Goal: Get advice/opinions

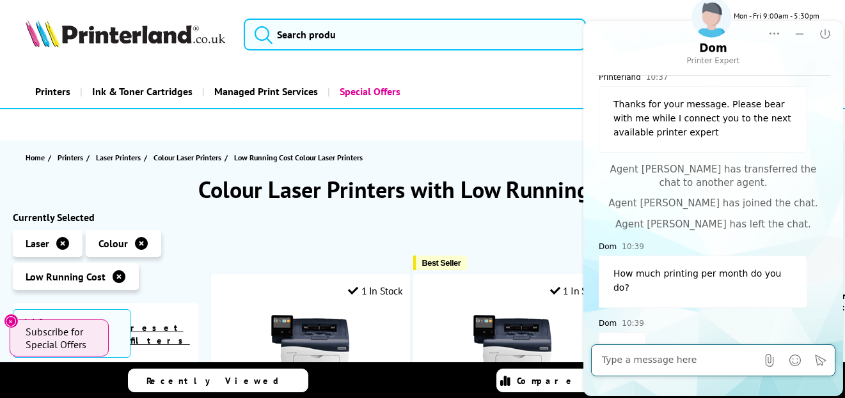
scroll to position [228, 0]
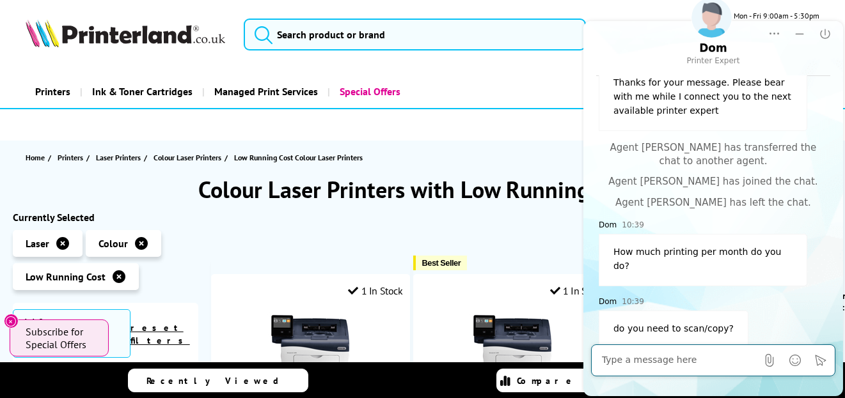
click at [643, 364] on textarea at bounding box center [678, 360] width 155 height 13
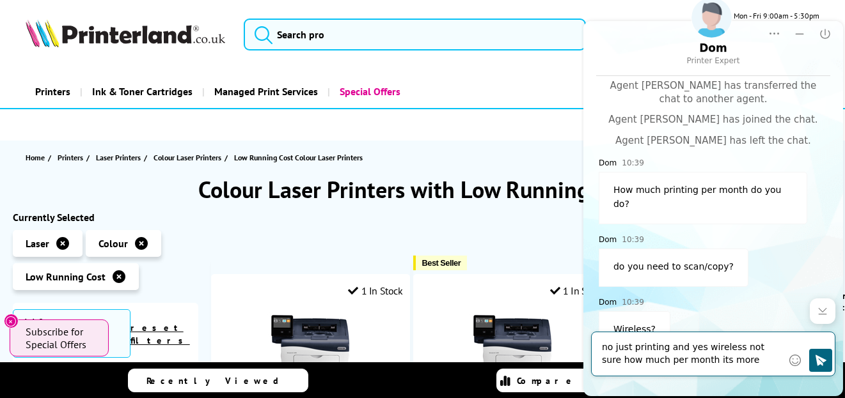
type textarea "no just printing and yes wireless not sure how much per month its more the speed"
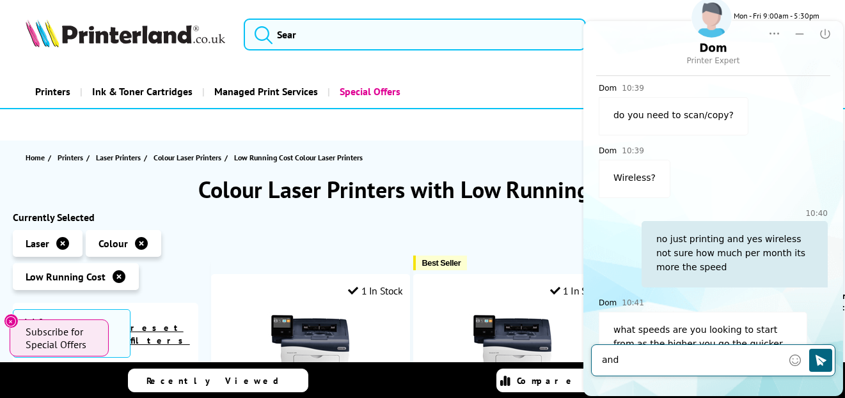
scroll to position [483, 0]
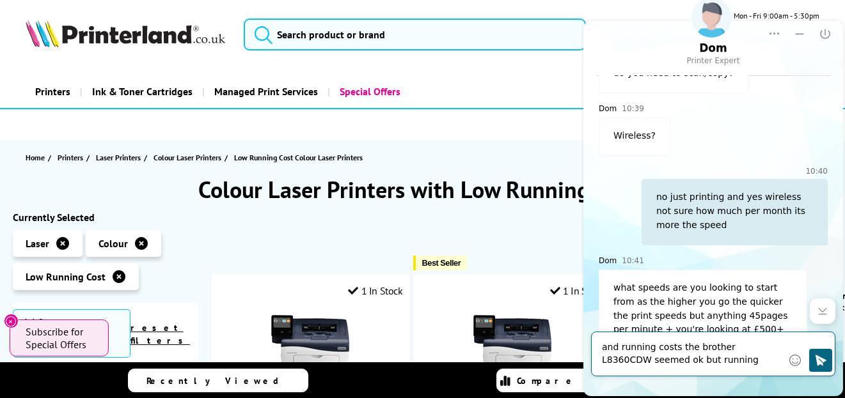
type textarea "and running costs the brother L8360CDW seemed ok but running costa are stupid"
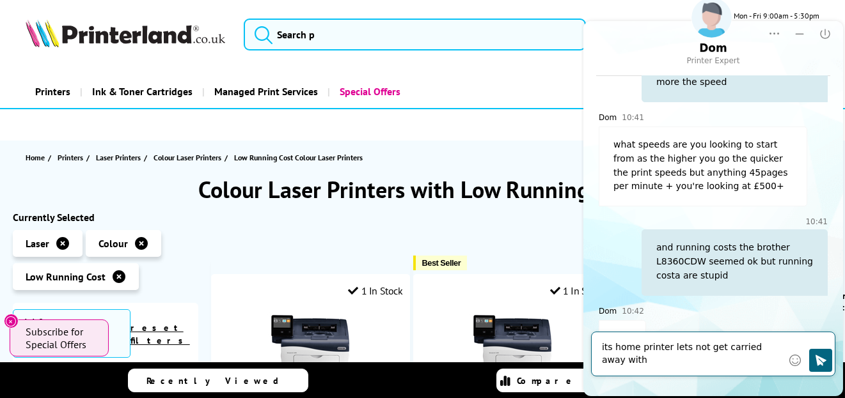
scroll to position [648, 0]
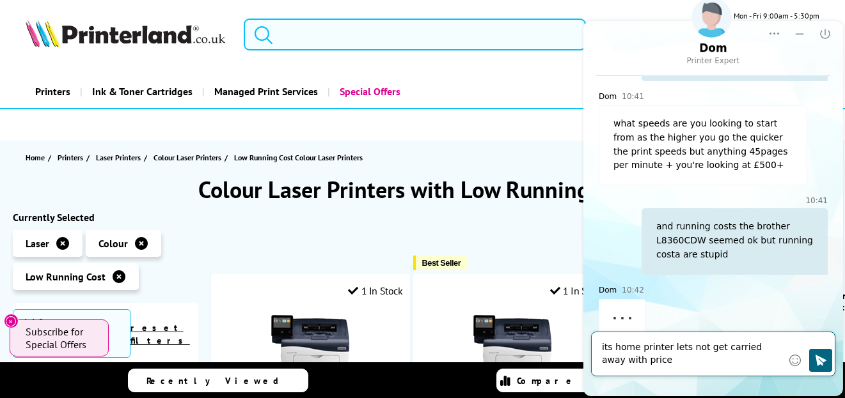
type textarea "its home printer lets not get carried away with prices"
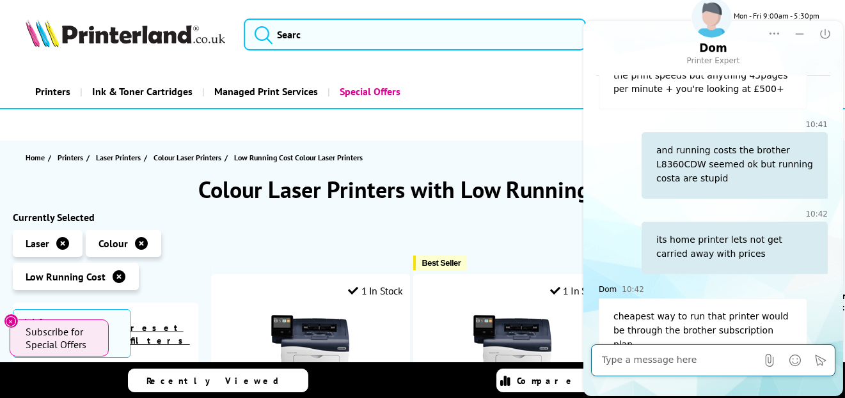
scroll to position [786, 0]
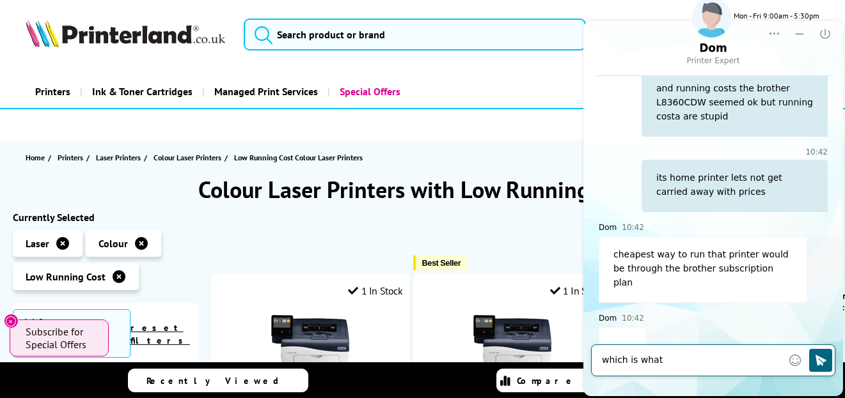
type textarea "which is what"
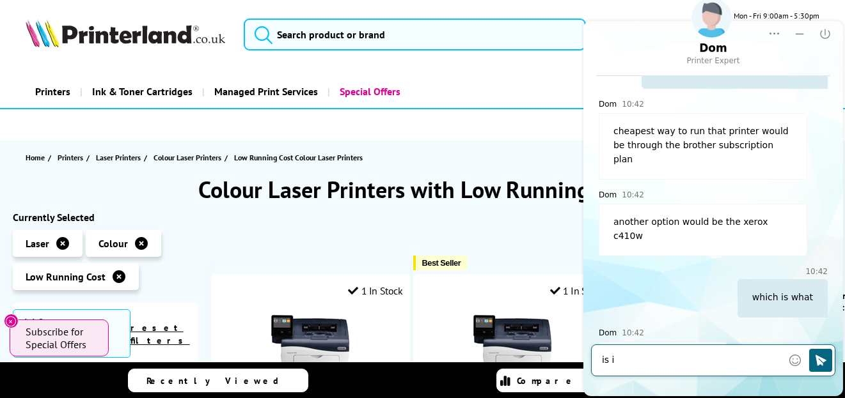
scroll to position [923, 0]
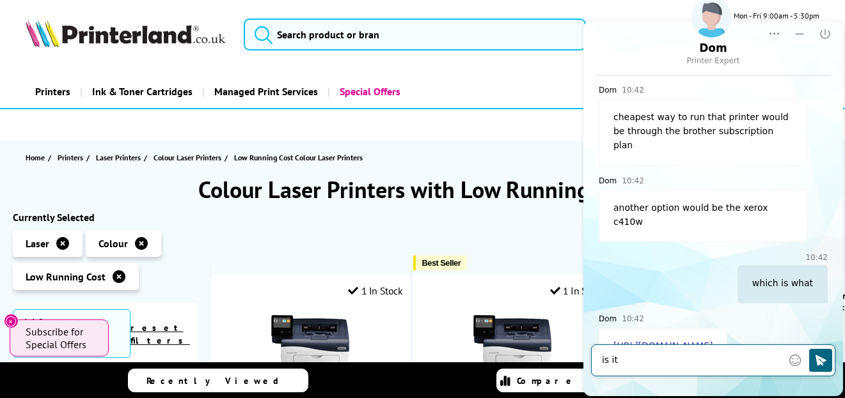
type textarea "is it"
click link "[URL][DOMAIN_NAME]"
